Goal: Task Accomplishment & Management: Use online tool/utility

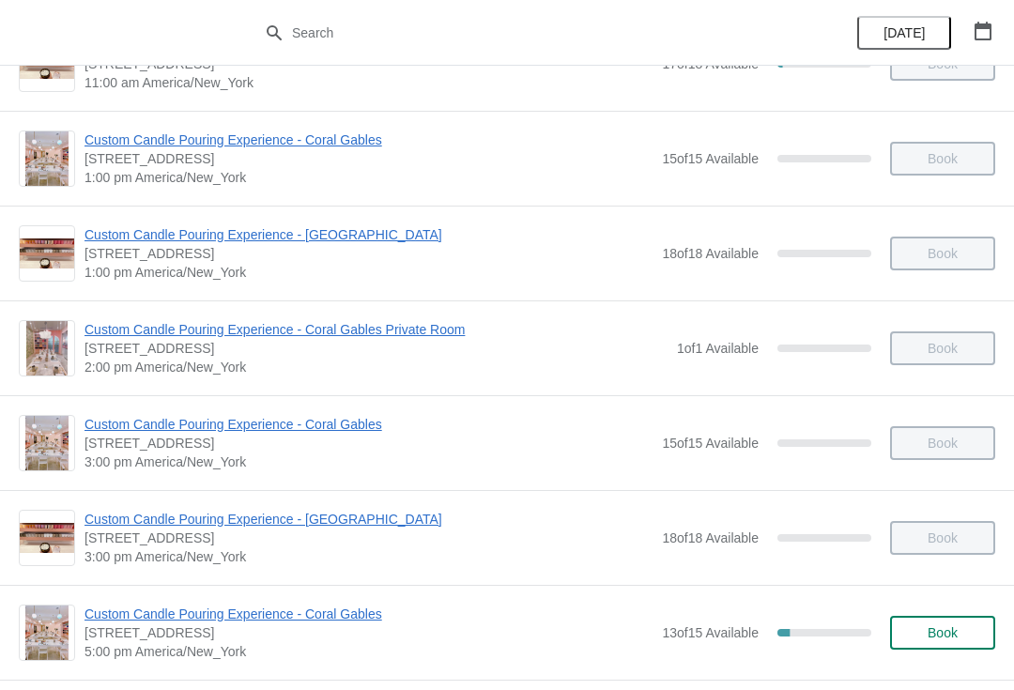
scroll to position [752, 0]
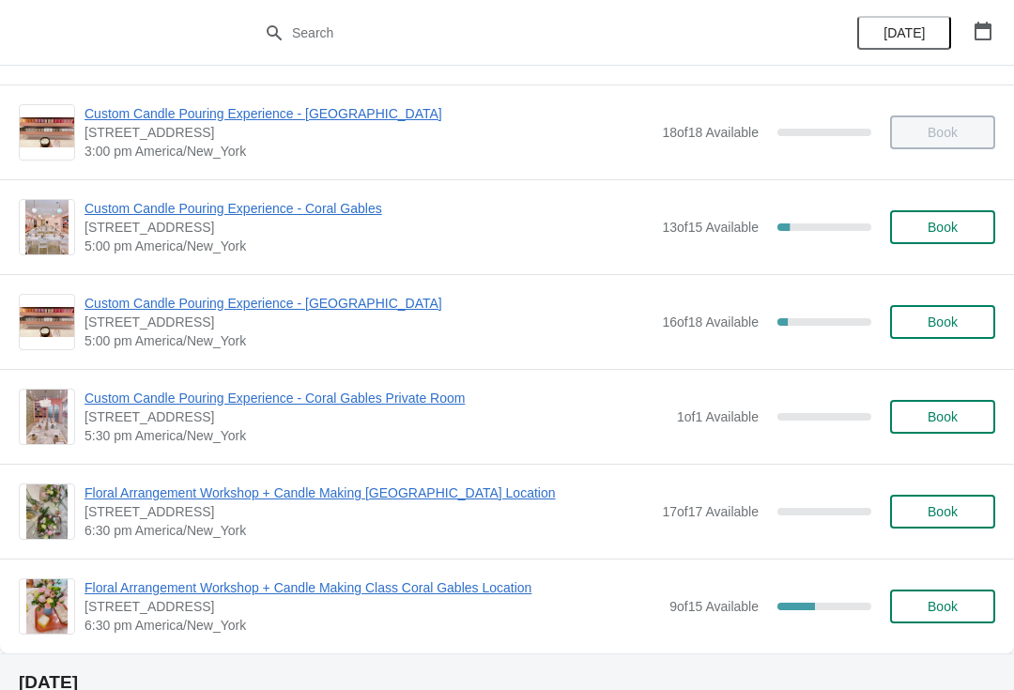
click at [116, 214] on span "Custom Candle Pouring Experience - Coral Gables" at bounding box center [369, 208] width 568 height 19
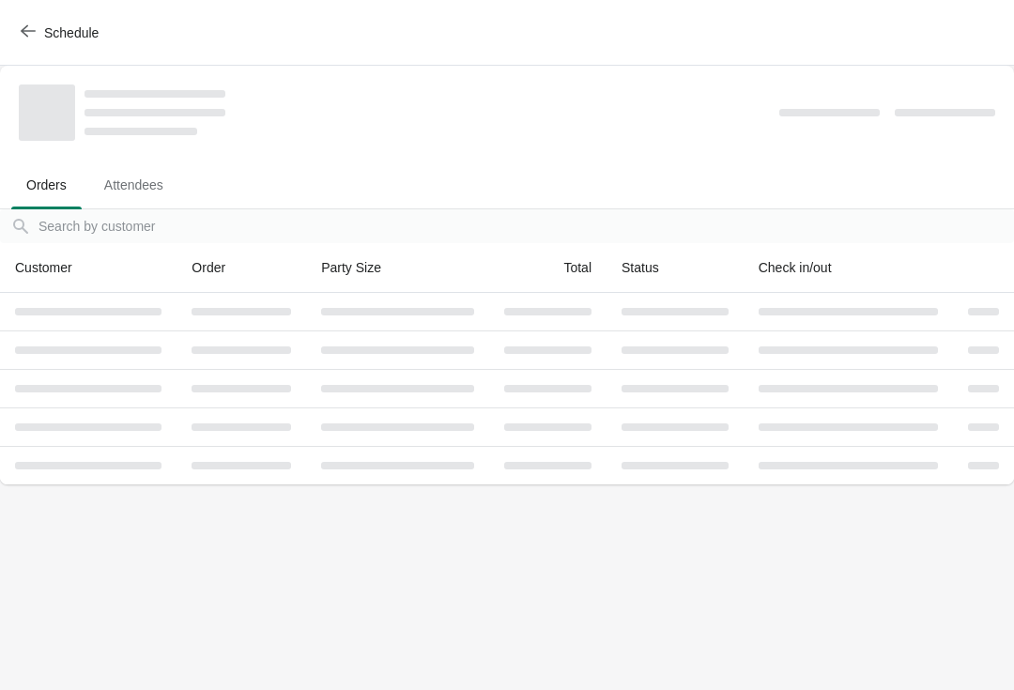
scroll to position [0, 0]
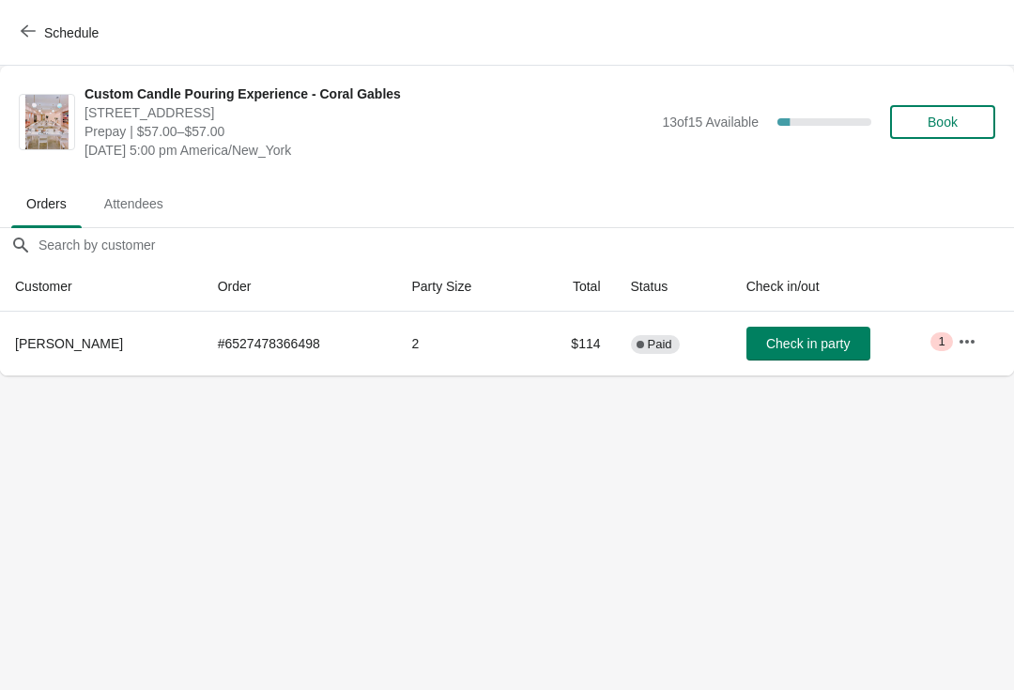
click at [824, 345] on span "Check in party" at bounding box center [808, 343] width 84 height 15
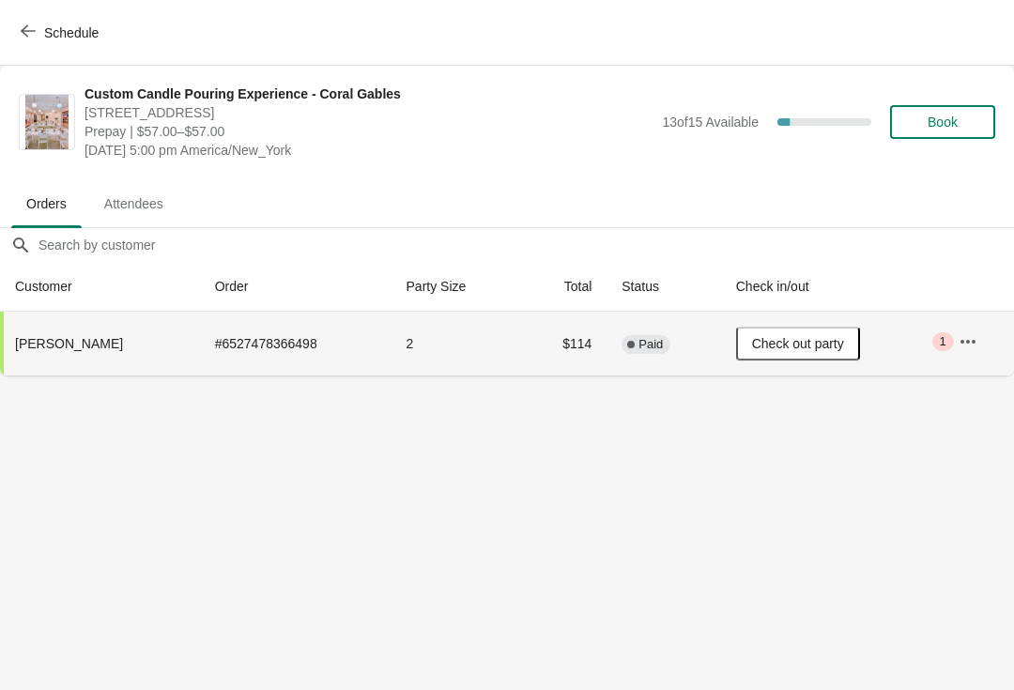
click at [24, 46] on button "Schedule" at bounding box center [61, 33] width 104 height 34
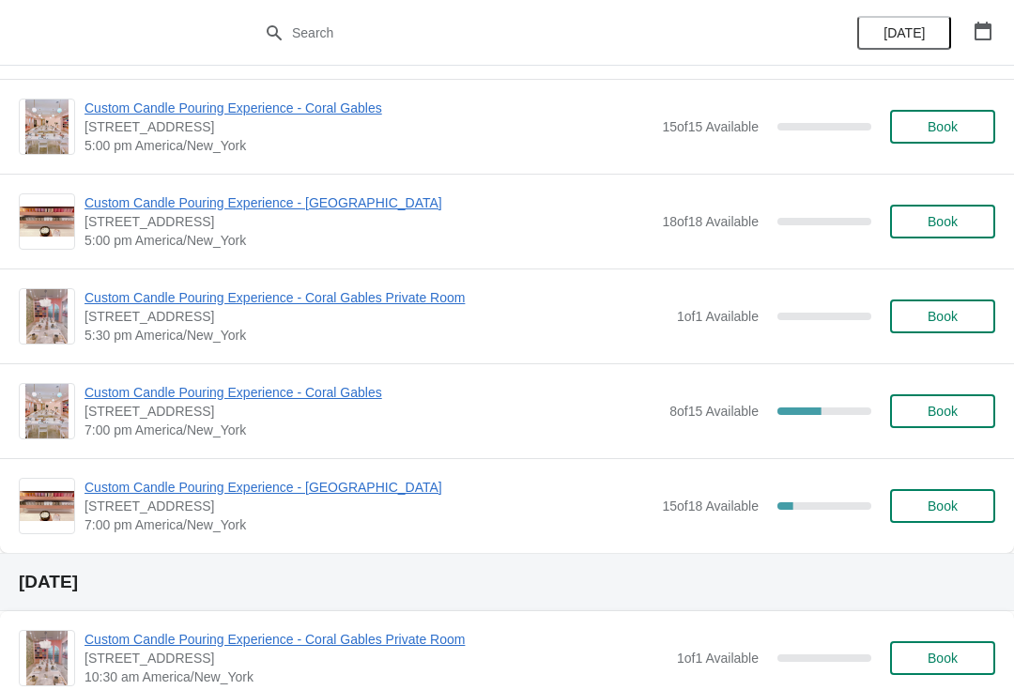
scroll to position [2140, 0]
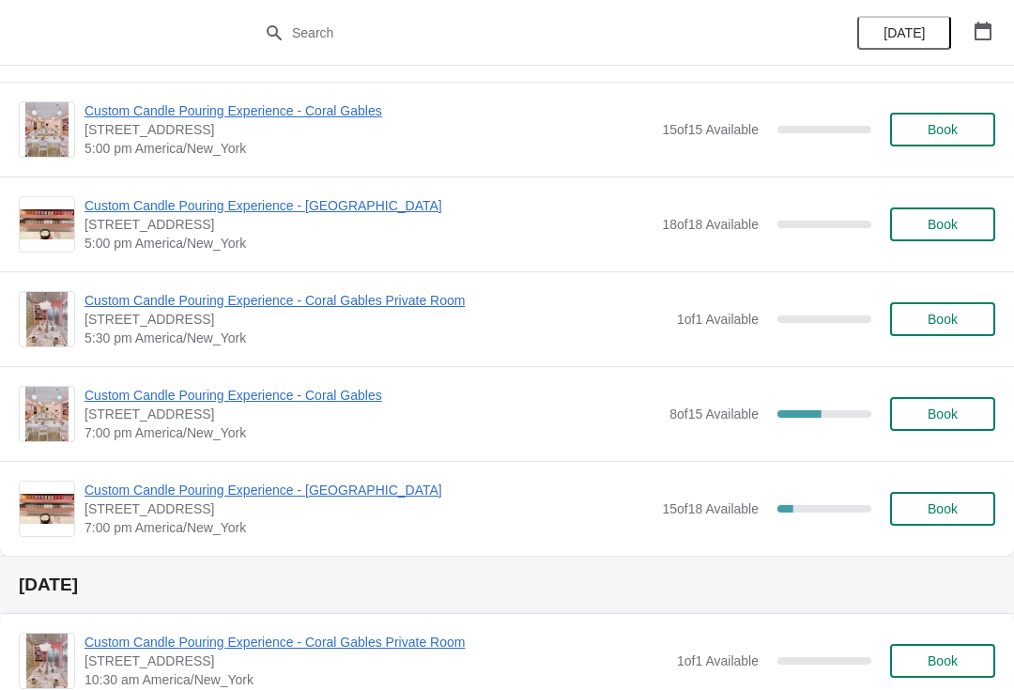
click at [105, 497] on span "Custom Candle Pouring Experience - [GEOGRAPHIC_DATA]" at bounding box center [369, 490] width 568 height 19
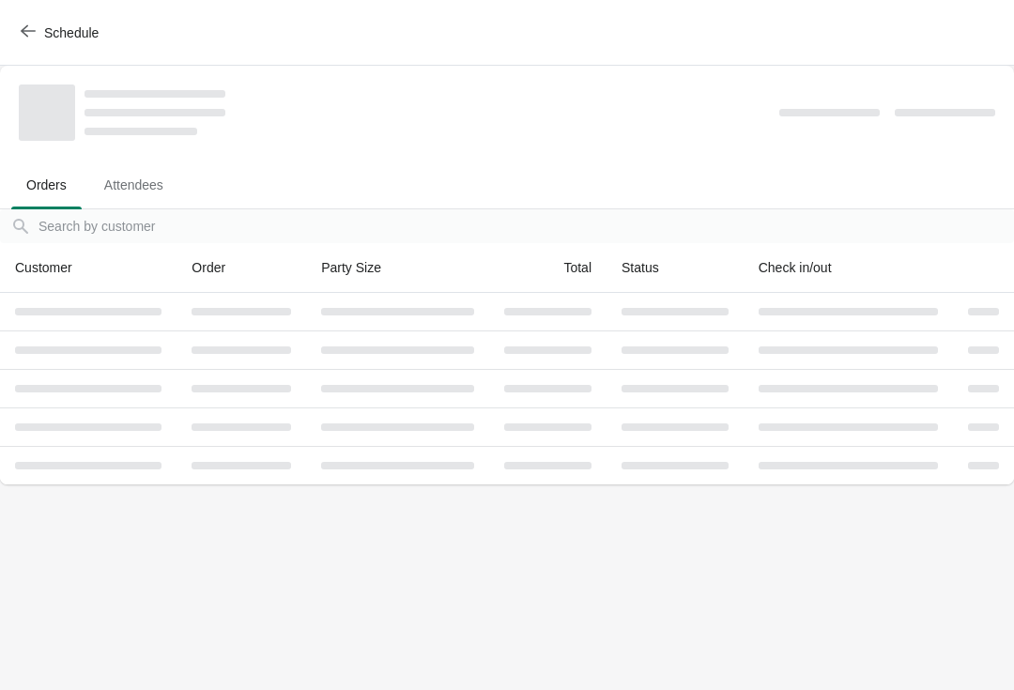
scroll to position [0, 0]
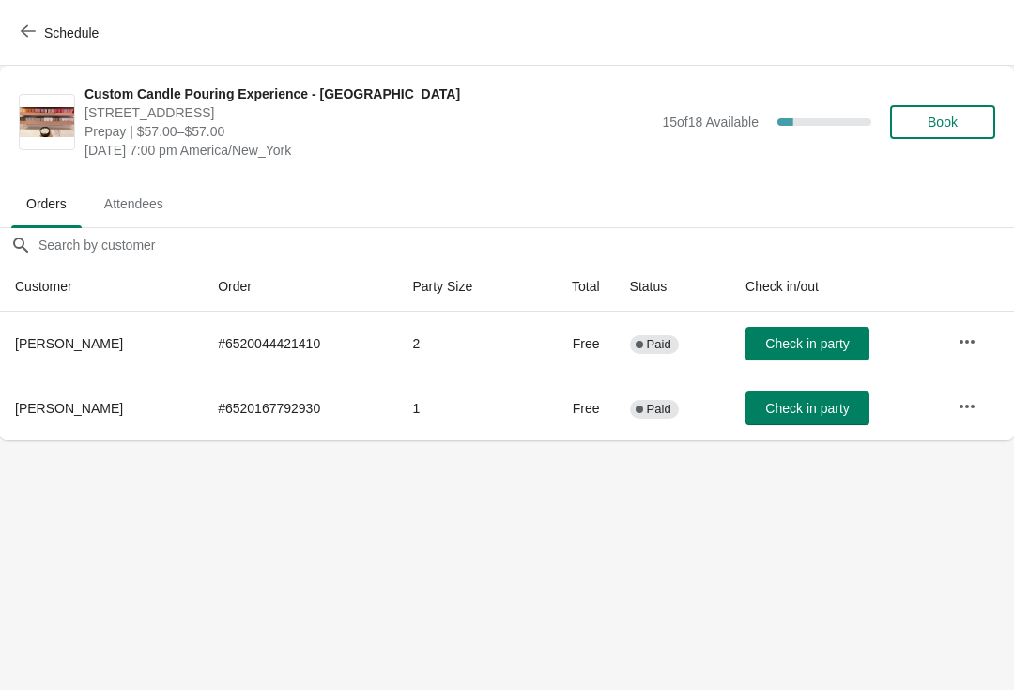
click at [979, 341] on button "button" at bounding box center [967, 342] width 34 height 34
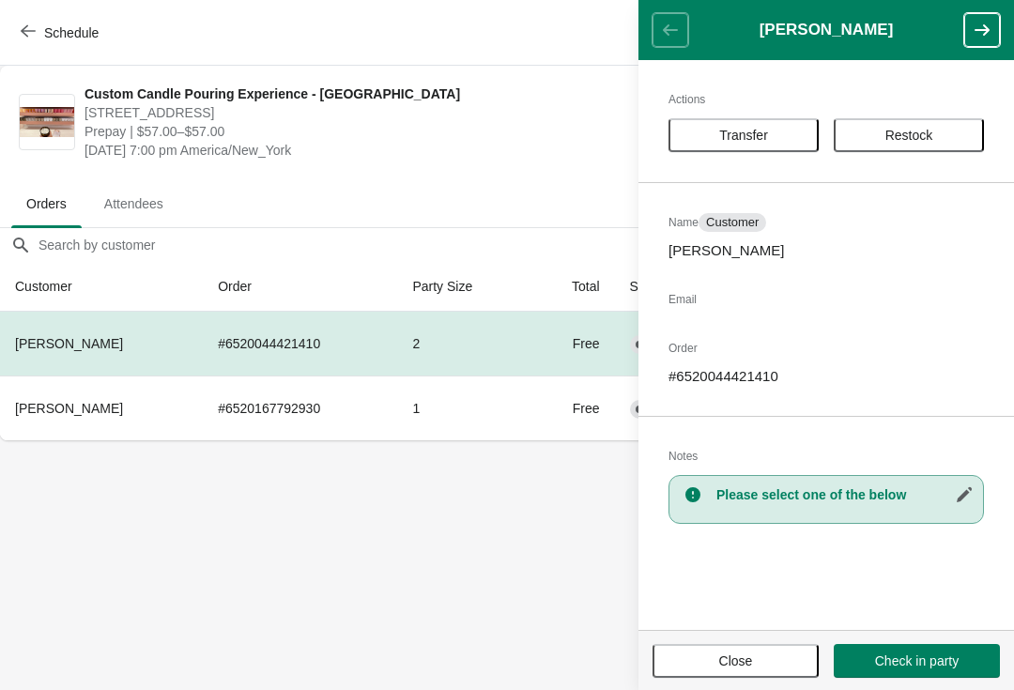
click at [755, 129] on span "Transfer" at bounding box center [743, 135] width 49 height 15
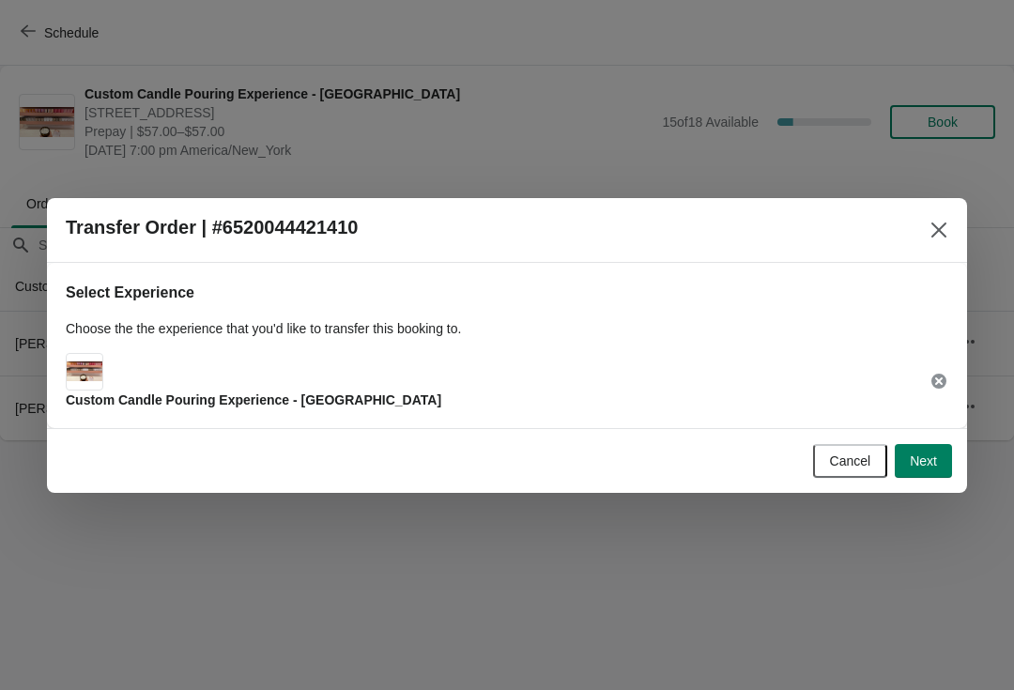
click at [929, 476] on button "Next" at bounding box center [923, 461] width 57 height 34
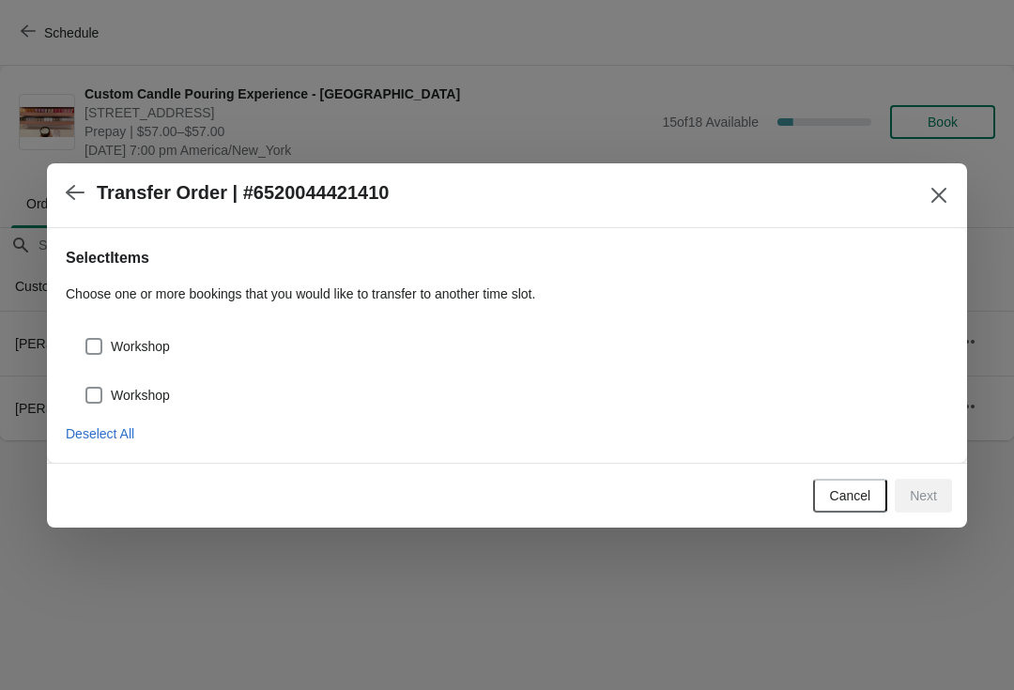
click at [156, 355] on span "Workshop" at bounding box center [140, 346] width 59 height 19
click at [86, 339] on input "Workshop" at bounding box center [85, 338] width 1 height 1
checkbox input "true"
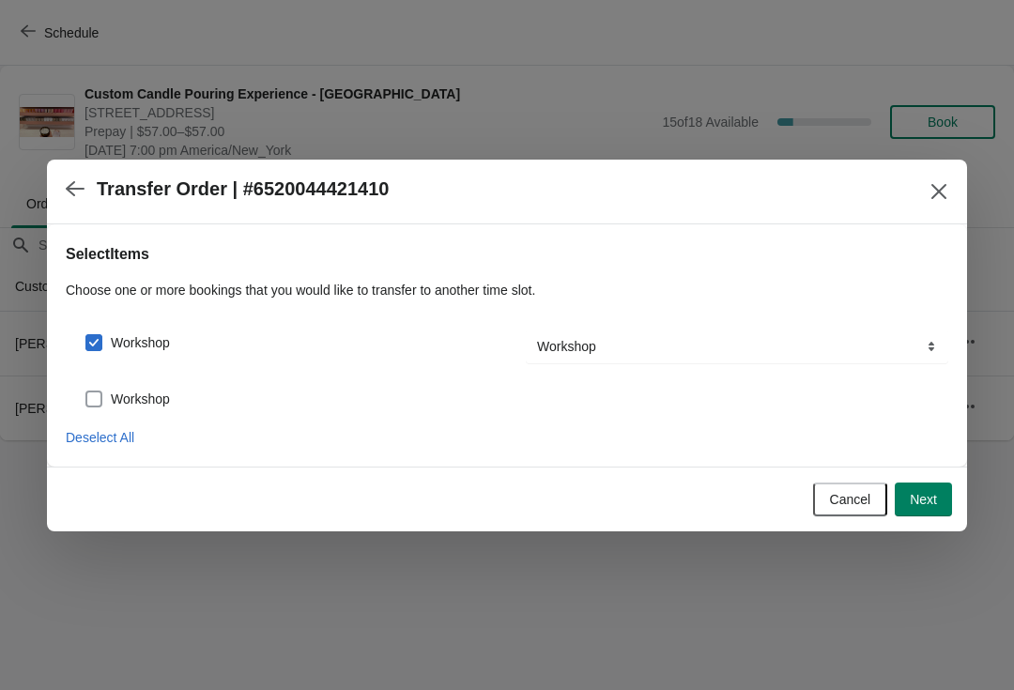
click at [161, 396] on span "Workshop" at bounding box center [140, 399] width 59 height 19
click at [86, 392] on input "Workshop" at bounding box center [85, 391] width 1 height 1
checkbox input "true"
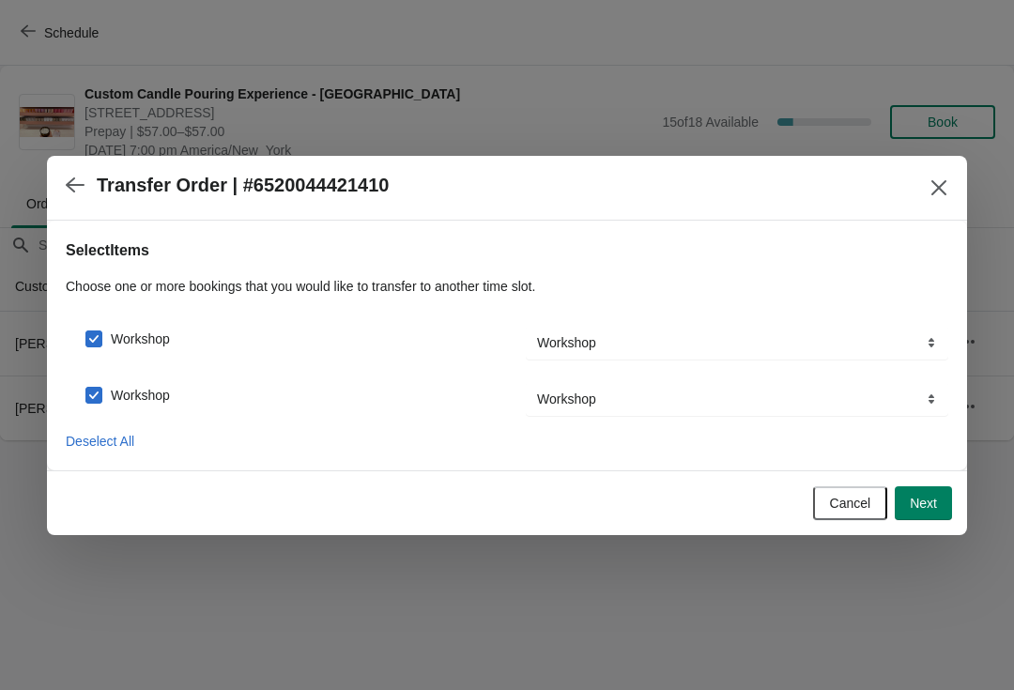
click at [940, 519] on button "Next" at bounding box center [923, 503] width 57 height 34
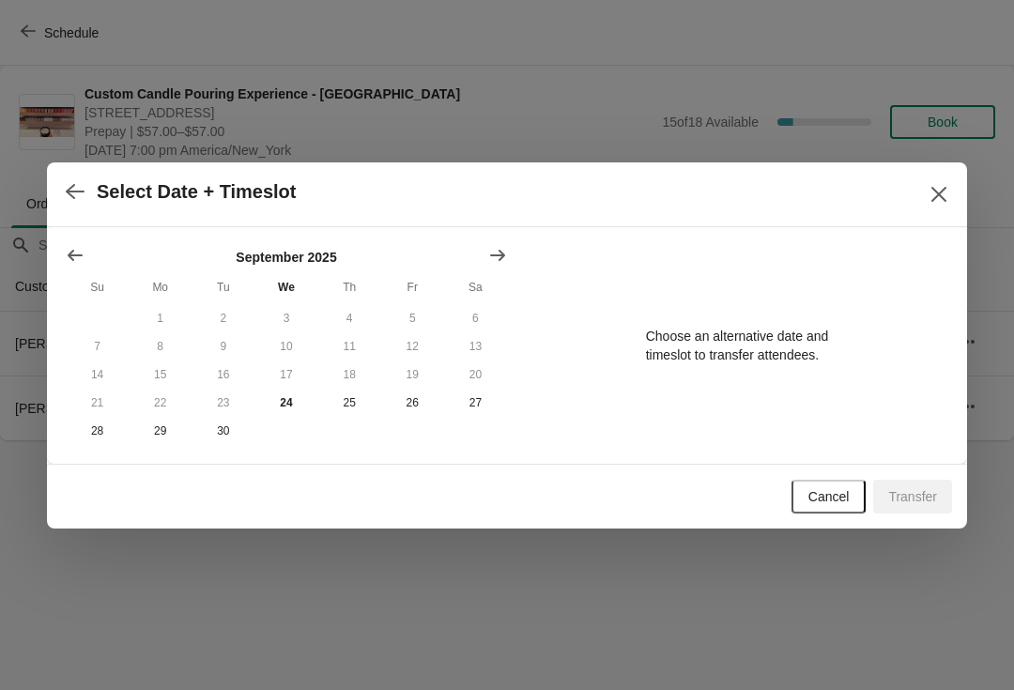
click at [509, 252] on button "Show next month, October 2025" at bounding box center [498, 256] width 34 height 34
click at [347, 316] on button "2" at bounding box center [349, 318] width 63 height 28
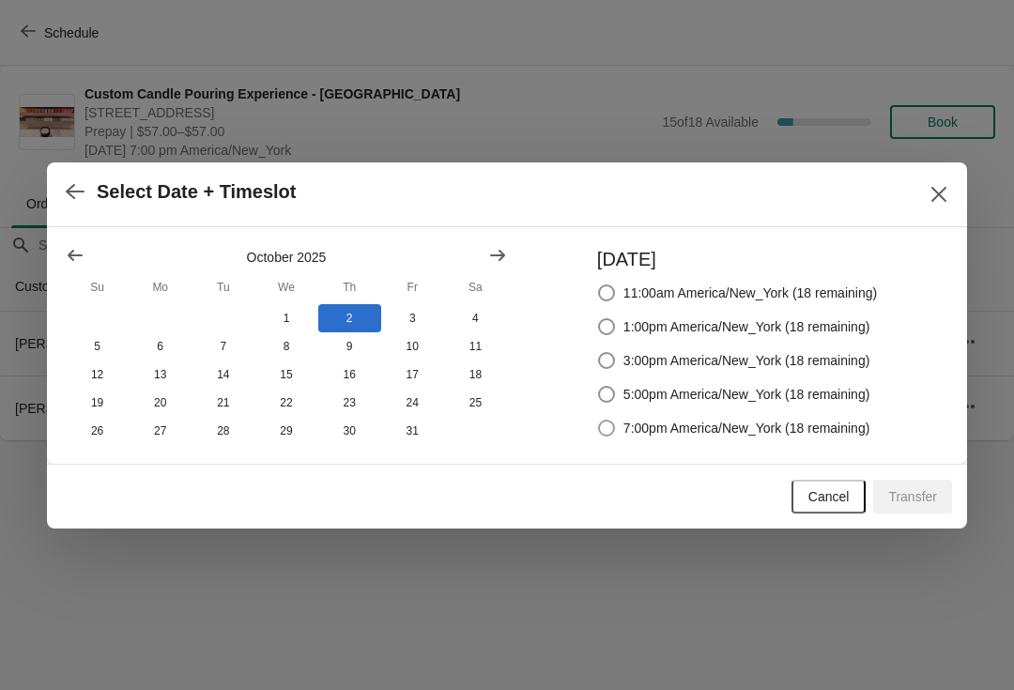
click at [735, 425] on span "7:00pm America/New_York (18 remaining)" at bounding box center [747, 428] width 247 height 19
click at [599, 421] on input "7:00pm America/New_York (18 remaining)" at bounding box center [598, 420] width 1 height 1
radio input "true"
click at [919, 504] on span "Transfer" at bounding box center [912, 496] width 49 height 15
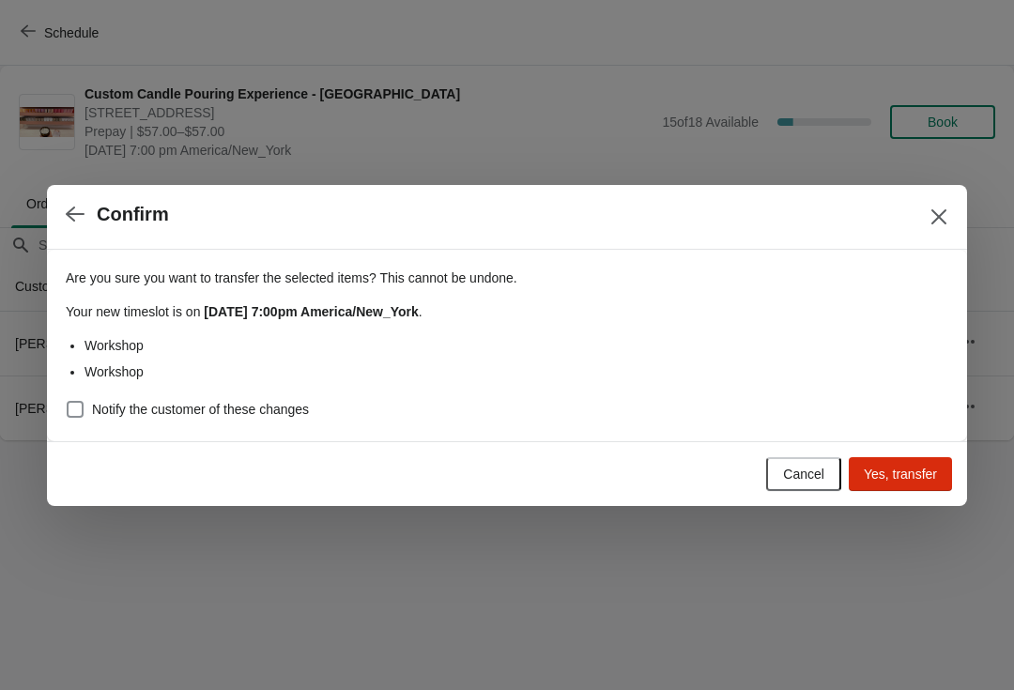
click at [78, 396] on label "Notify the customer of these changes" at bounding box center [187, 409] width 243 height 26
click at [68, 401] on input "Notify the customer of these changes" at bounding box center [67, 401] width 1 height 1
checkbox input "true"
click at [924, 486] on button "Yes, transfer" at bounding box center [900, 474] width 103 height 34
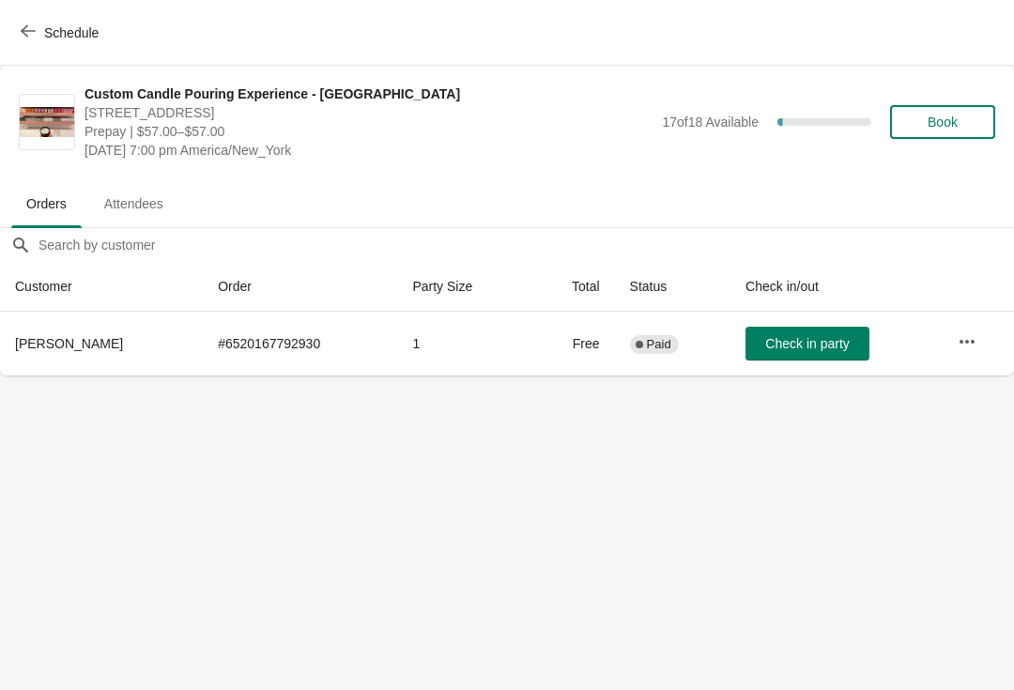
click at [984, 350] on button "button" at bounding box center [967, 342] width 34 height 34
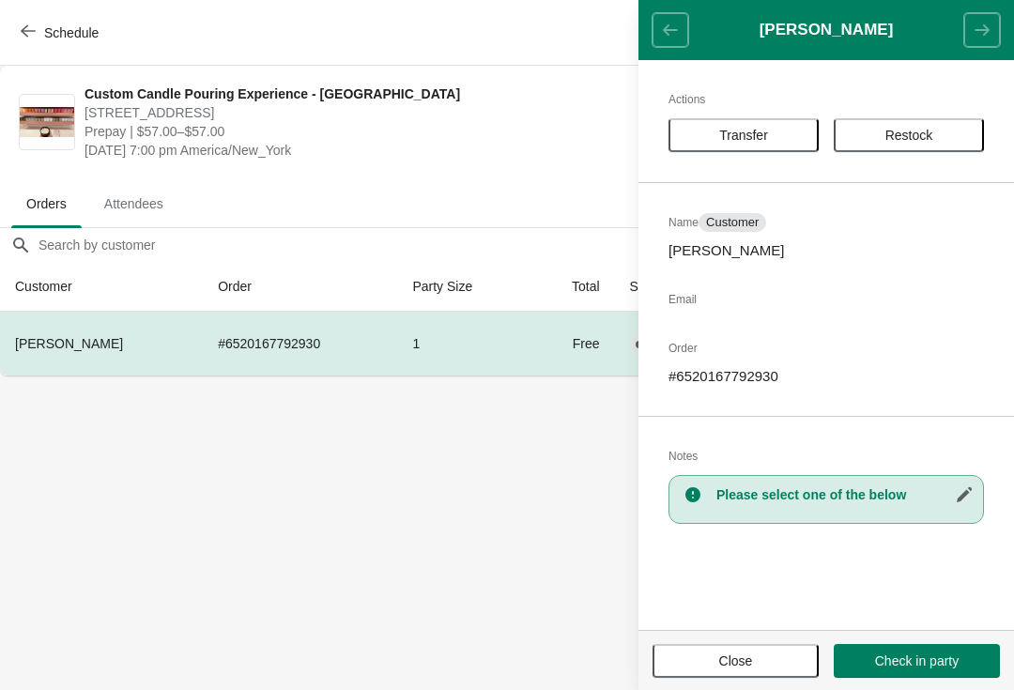
click at [776, 151] on button "Transfer" at bounding box center [744, 135] width 150 height 34
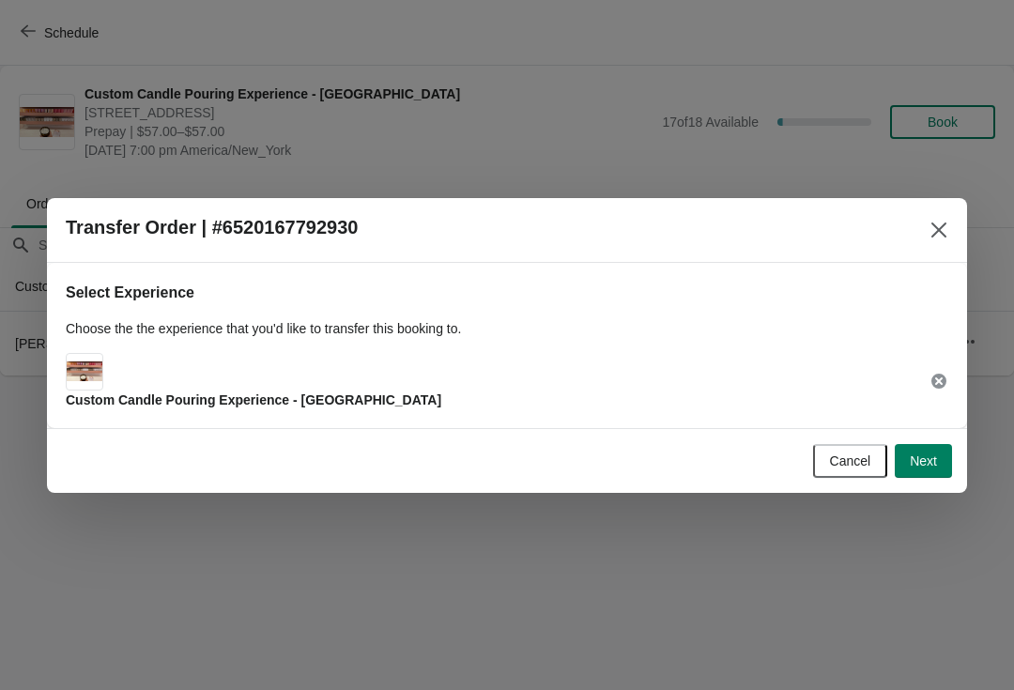
click at [925, 477] on button "Next" at bounding box center [923, 461] width 57 height 34
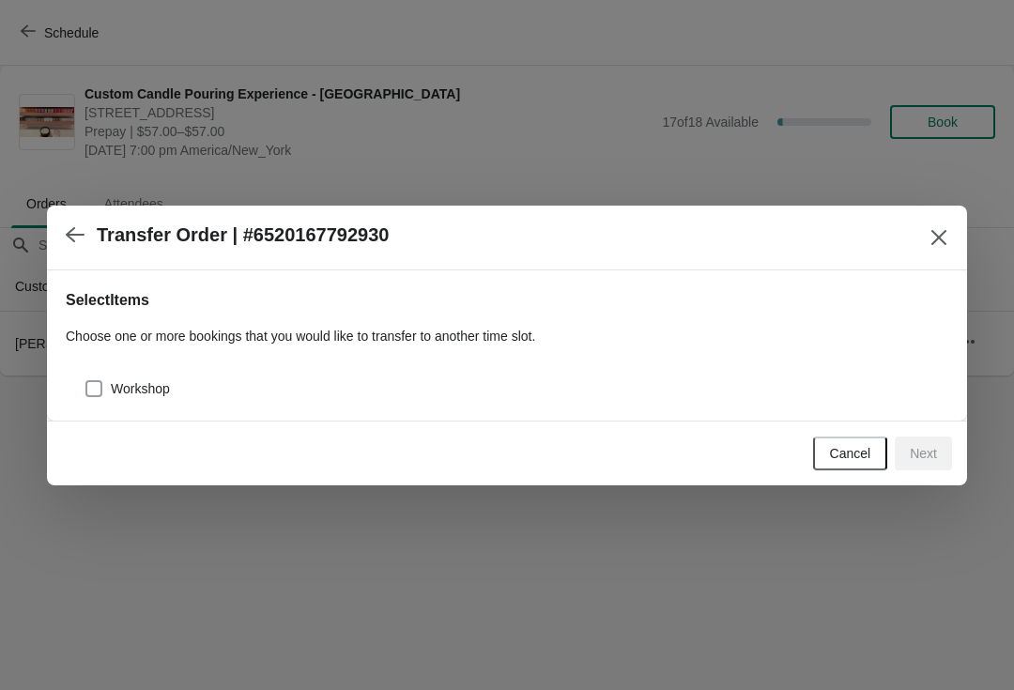
click at [95, 382] on span at bounding box center [93, 388] width 17 height 17
click at [86, 381] on input "Workshop" at bounding box center [85, 380] width 1 height 1
checkbox input "true"
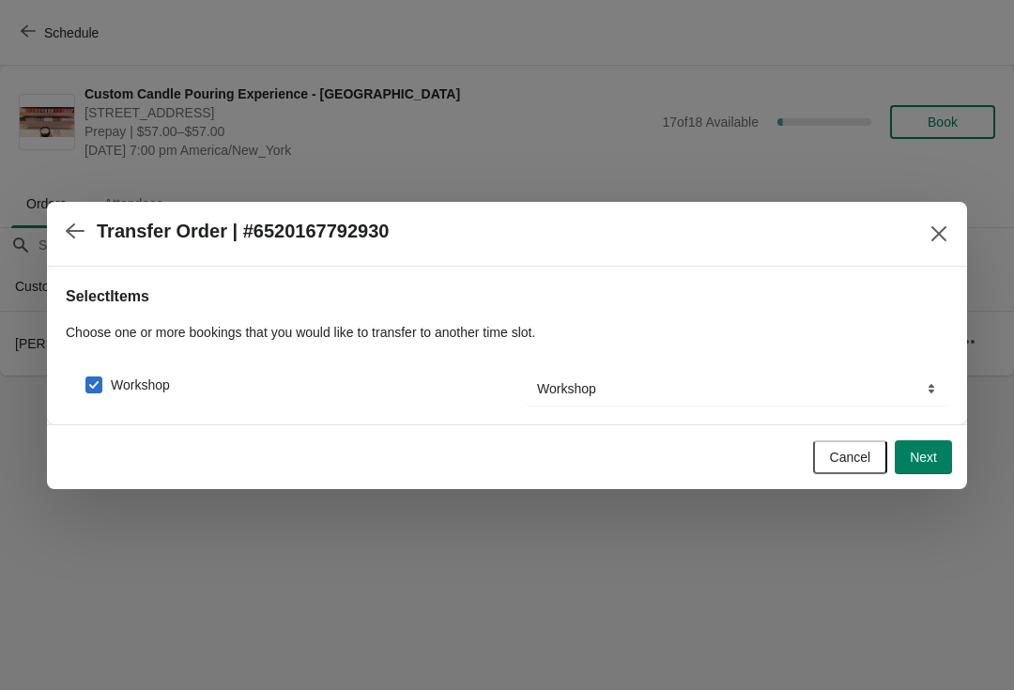
click at [941, 467] on button "Next" at bounding box center [923, 457] width 57 height 34
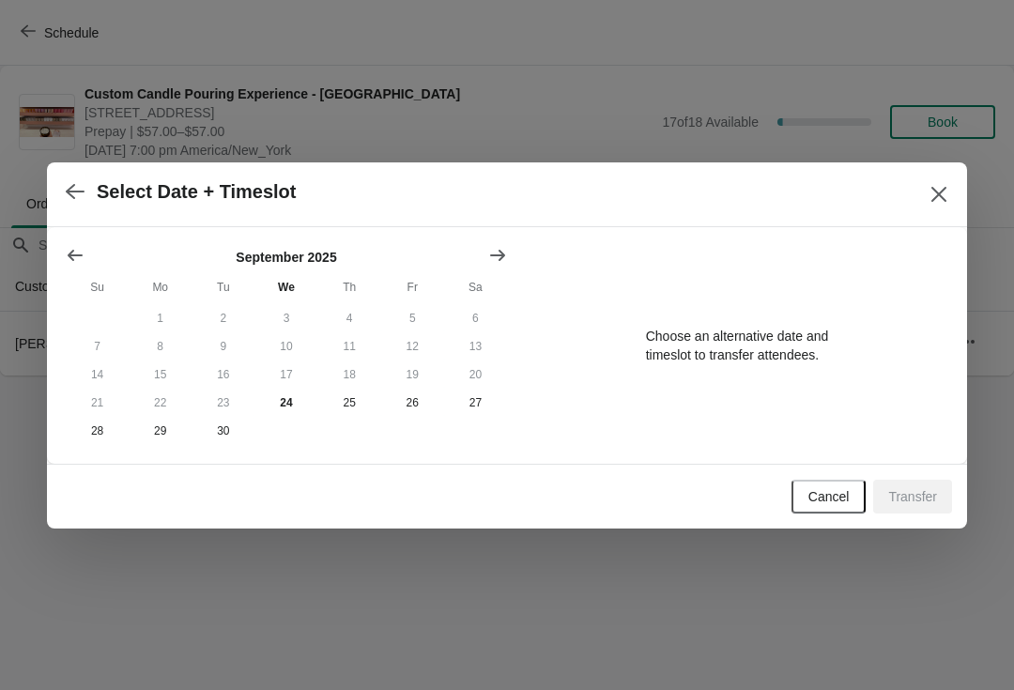
click at [488, 266] on button "Show next month, October 2025" at bounding box center [498, 256] width 34 height 34
click at [519, 240] on div "[DATE] Su Mo Tu We Th Fr Sa 1 2 3 4 5 6 7 8 9 10 11 12 13 14 15 16 17 18 19 20 …" at bounding box center [507, 345] width 920 height 237
click at [506, 260] on icon "Show next month, November 2025" at bounding box center [497, 255] width 19 height 19
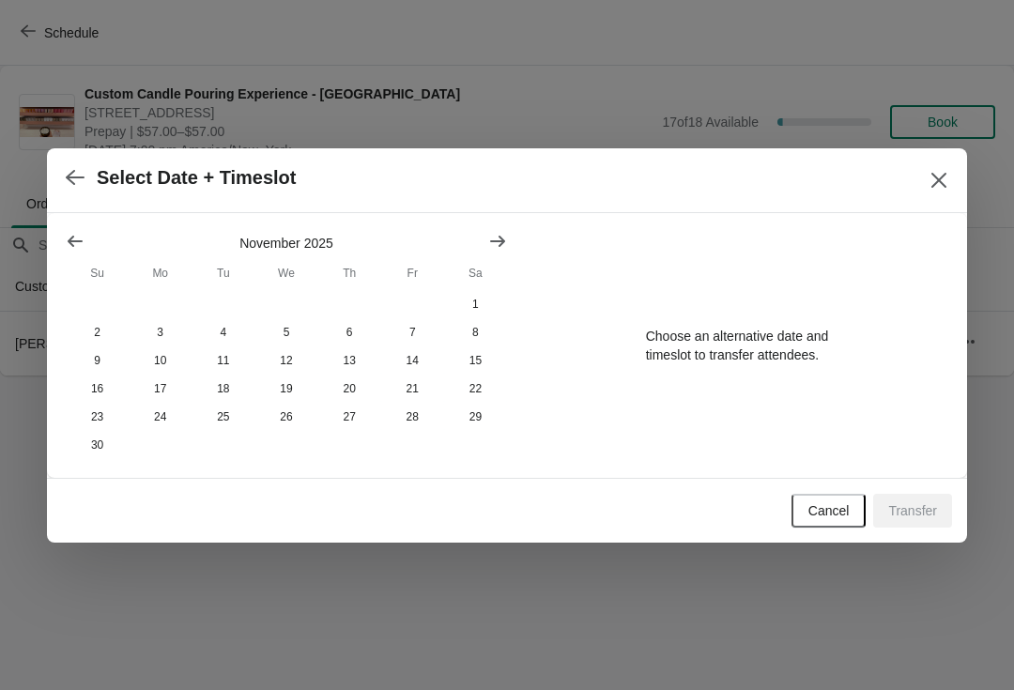
click at [91, 250] on button "Show previous month, October 2025" at bounding box center [75, 241] width 34 height 34
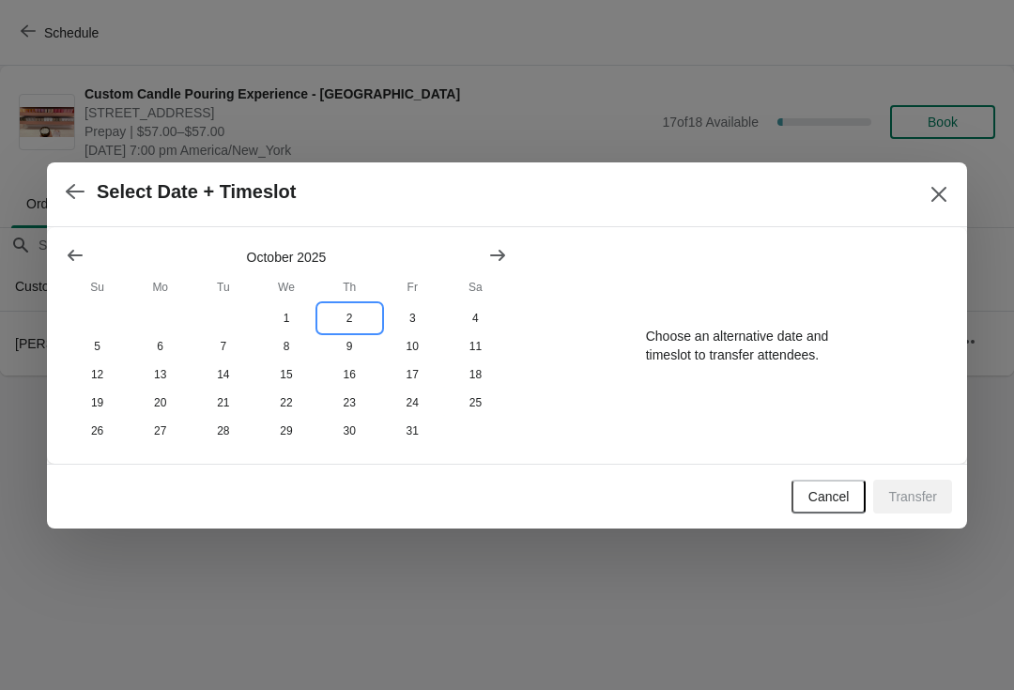
click at [359, 309] on button "2" at bounding box center [349, 318] width 63 height 28
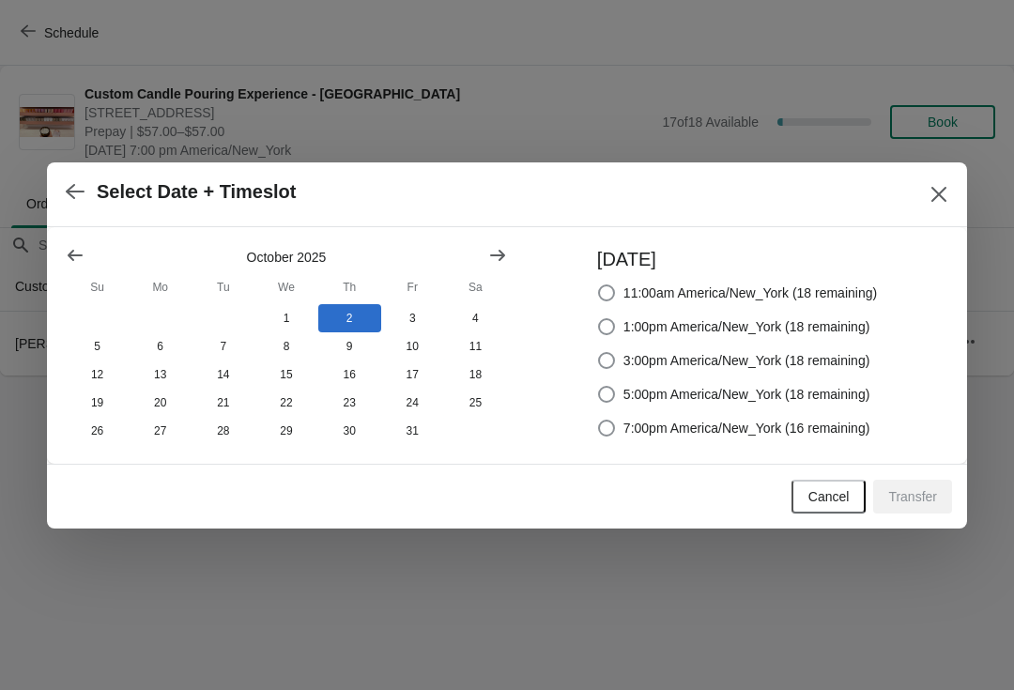
click at [861, 437] on label "7:00pm America/New_York (16 remaining)" at bounding box center [733, 428] width 273 height 26
click at [599, 421] on input "7:00pm America/New_York (16 remaining)" at bounding box center [598, 420] width 1 height 1
radio input "true"
click at [934, 507] on button "Transfer" at bounding box center [912, 497] width 79 height 34
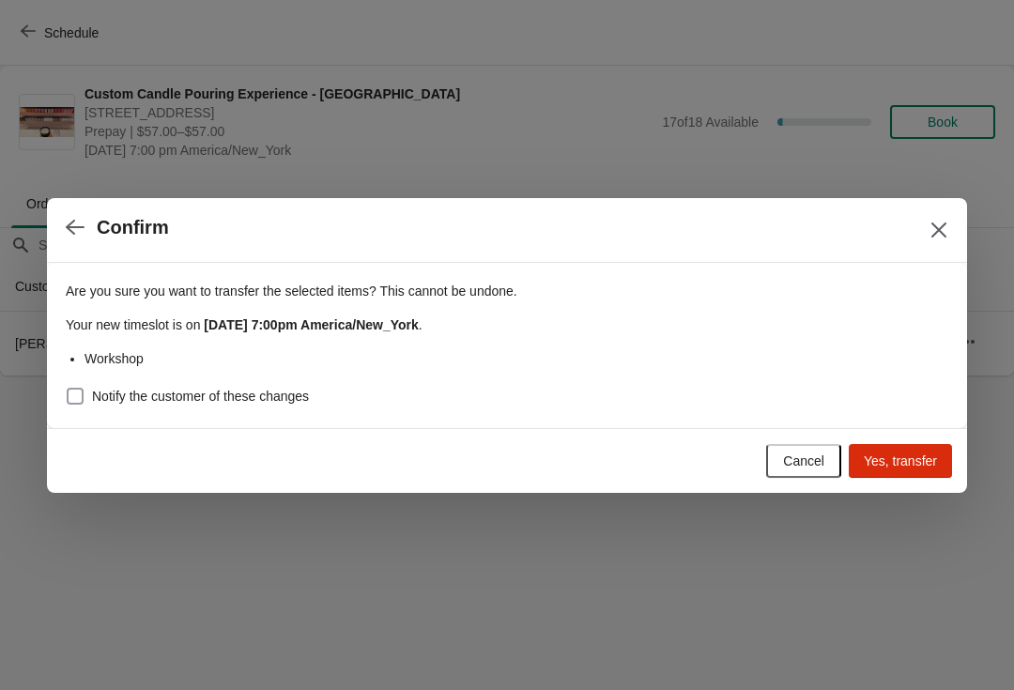
click at [93, 398] on span "Notify the customer of these changes" at bounding box center [200, 396] width 217 height 19
click at [68, 389] on input "Notify the customer of these changes" at bounding box center [67, 388] width 1 height 1
checkbox input "true"
click at [921, 469] on span "Yes, transfer" at bounding box center [900, 461] width 73 height 15
